Goal: Task Accomplishment & Management: Manage account settings

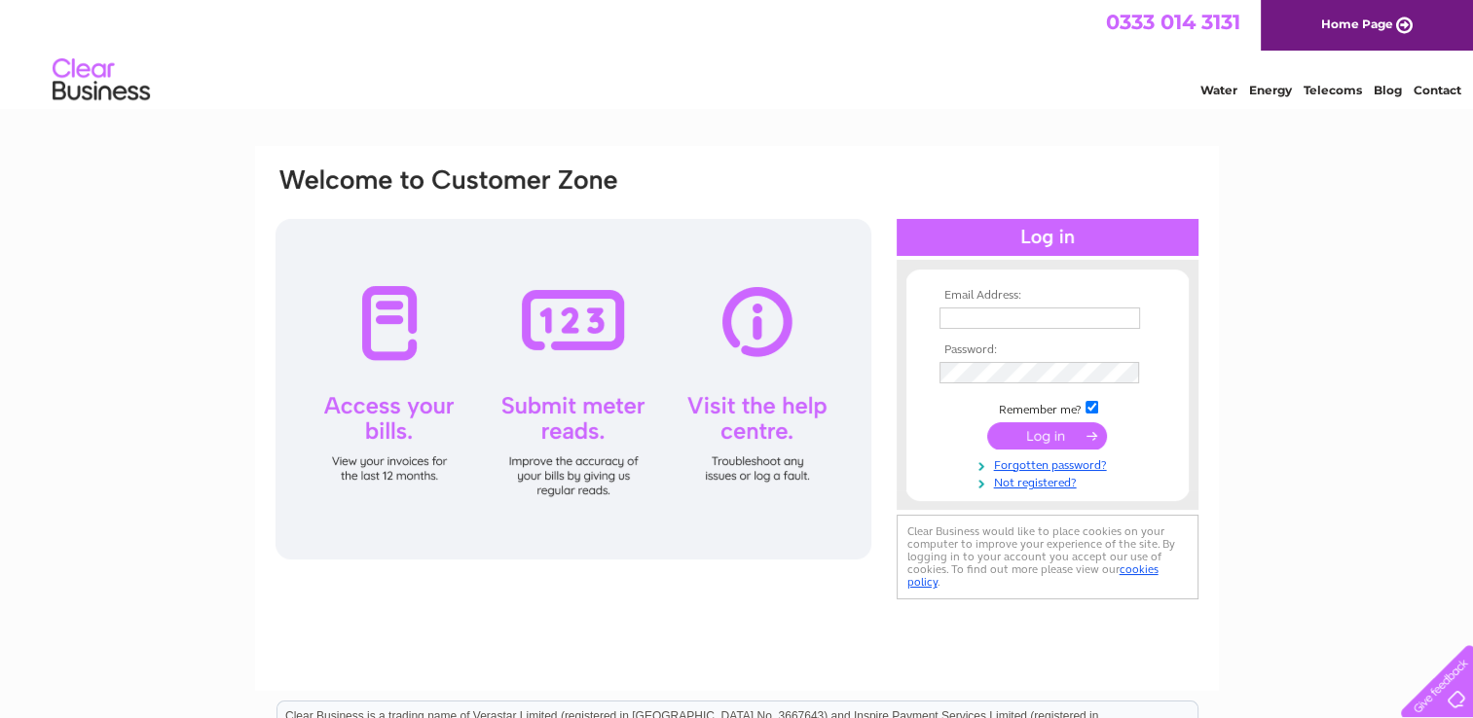
type input "andrewdobin408@gmail.com"
click at [1067, 429] on input "submit" at bounding box center [1047, 435] width 120 height 27
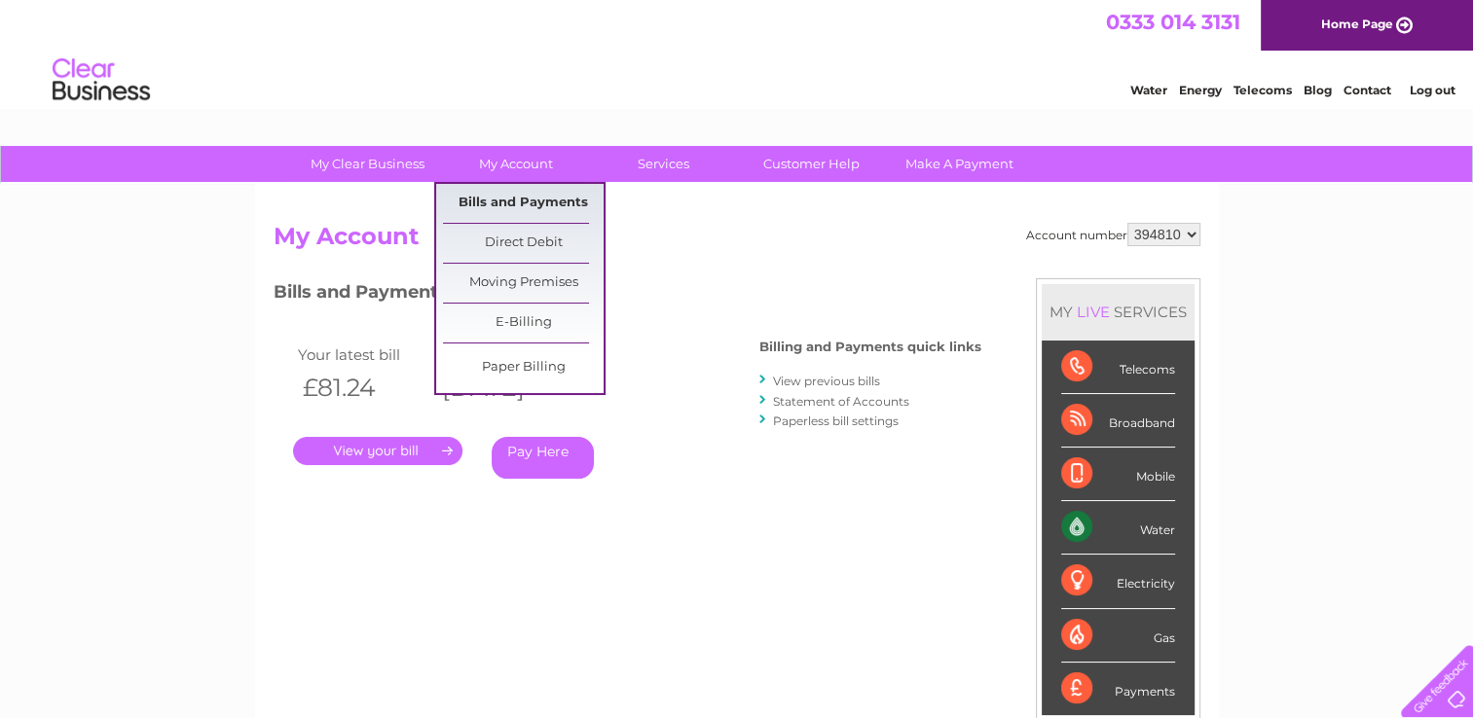
click at [506, 197] on link "Bills and Payments" at bounding box center [523, 203] width 161 height 39
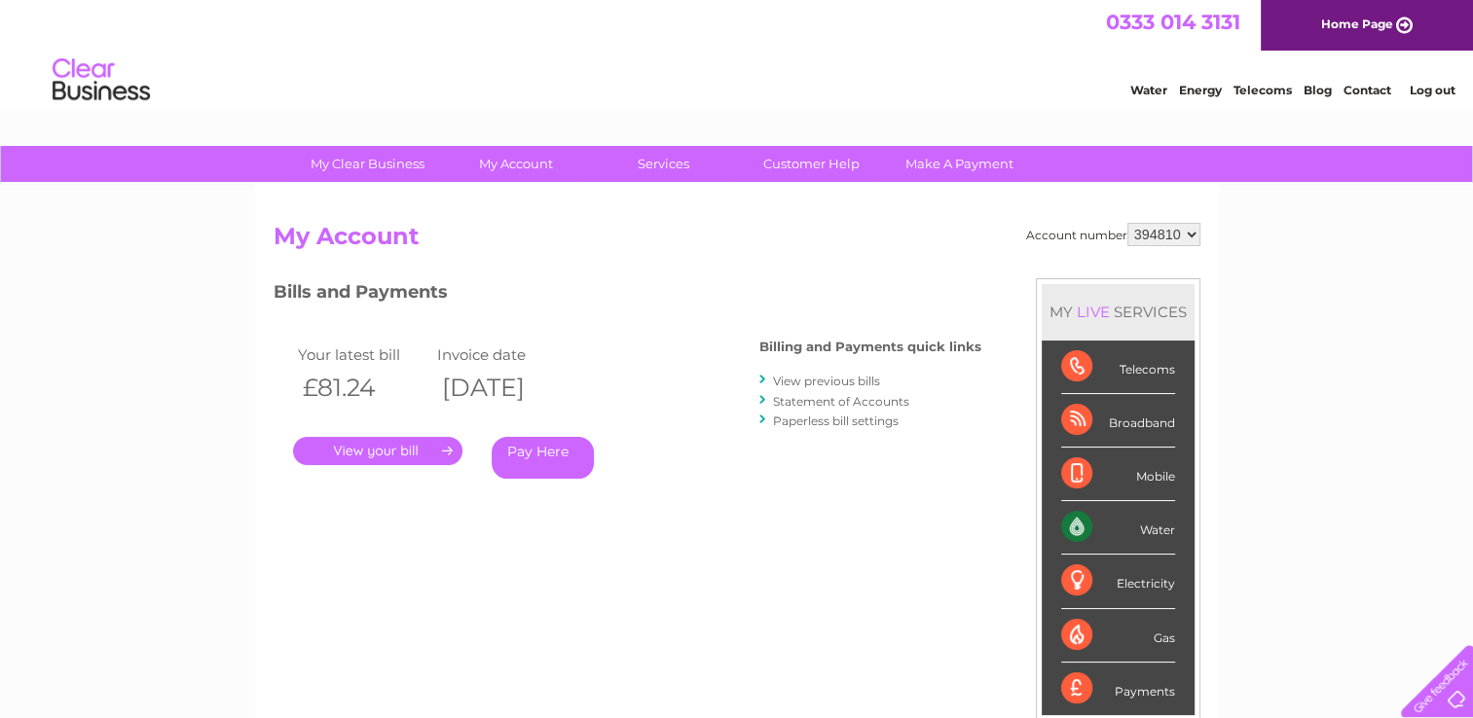
click at [837, 377] on link "View previous bills" at bounding box center [826, 381] width 107 height 15
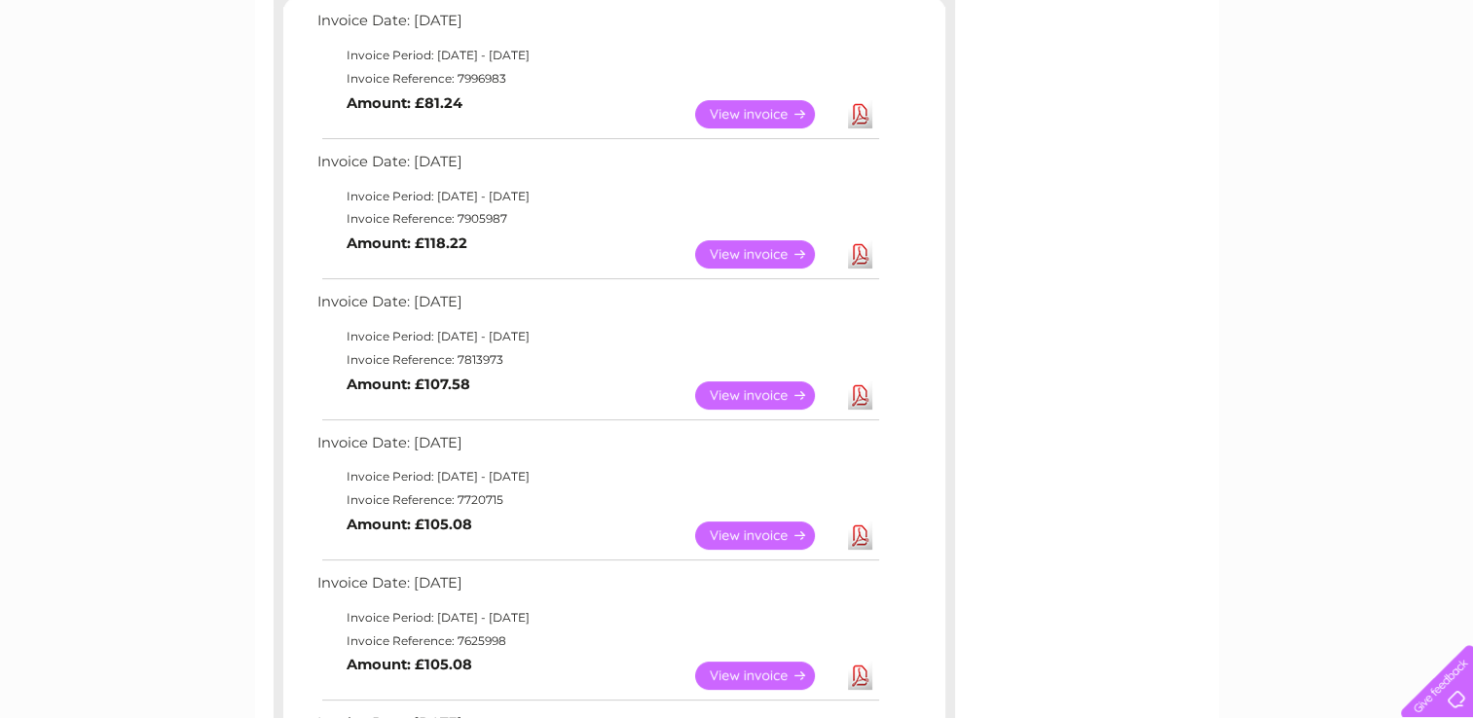
scroll to position [389, 0]
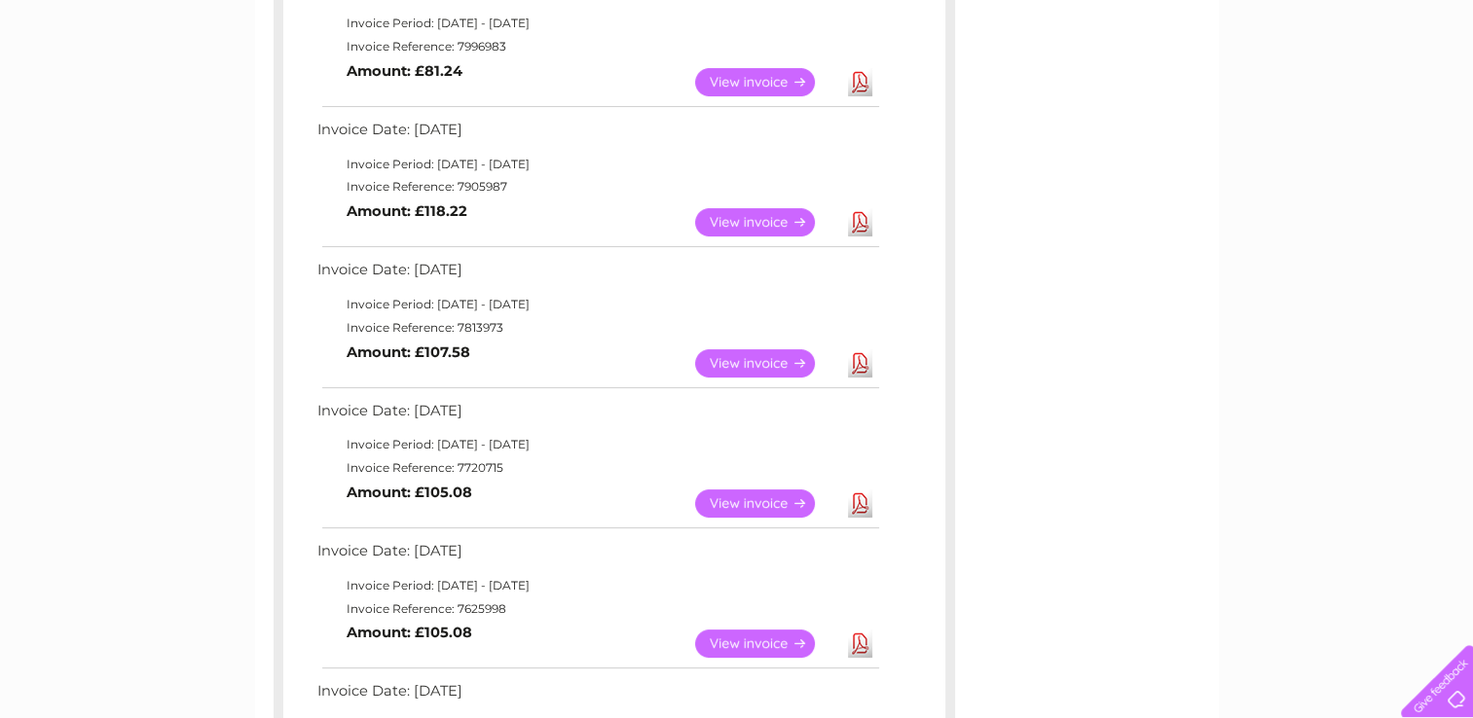
click at [749, 355] on link "View" at bounding box center [766, 363] width 143 height 28
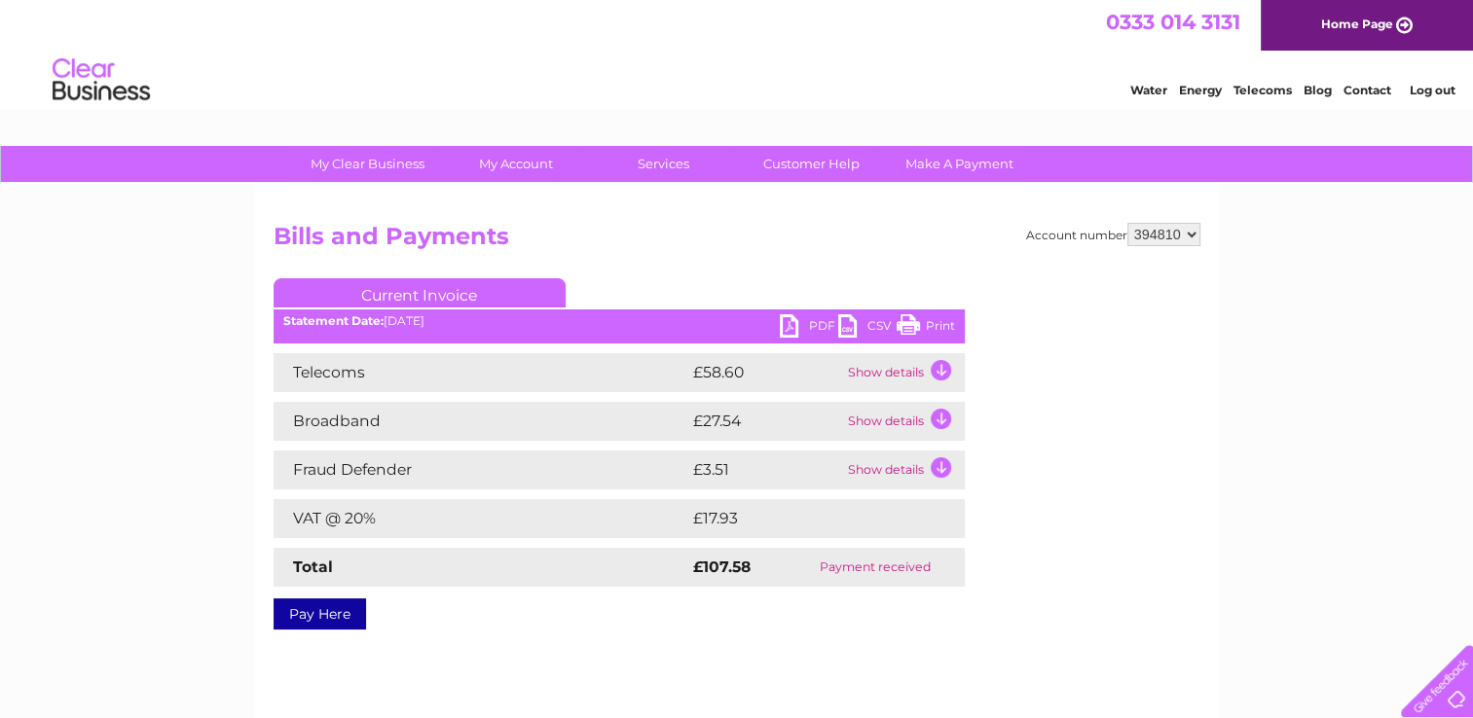
click at [907, 319] on link "Print" at bounding box center [926, 328] width 58 height 28
